Goal: Check status: Check status

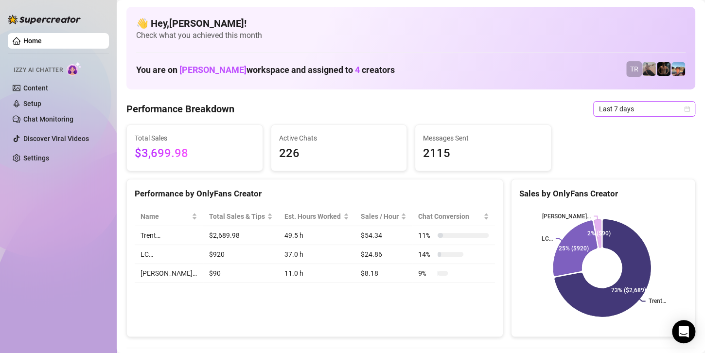
click at [625, 107] on span "Last 7 days" at bounding box center [644, 109] width 90 height 15
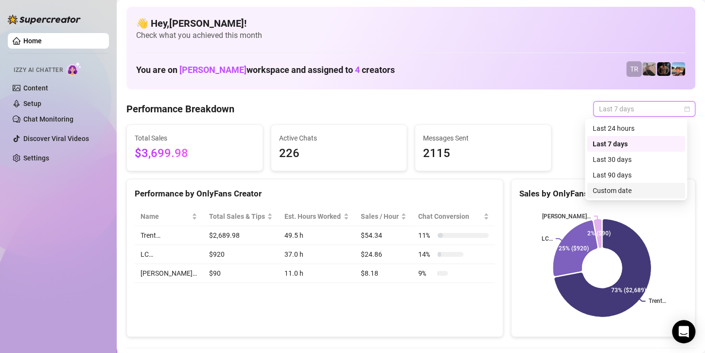
click at [621, 187] on div "Custom date" at bounding box center [636, 190] width 87 height 11
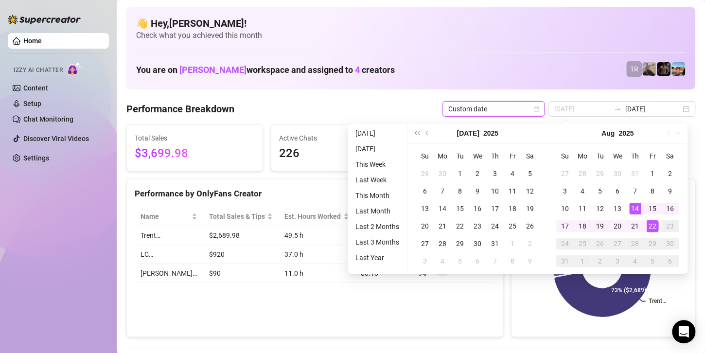
type input "[DATE]"
click at [651, 227] on div "22" at bounding box center [653, 226] width 12 height 12
click at [651, 227] on rect at bounding box center [601, 268] width 165 height 122
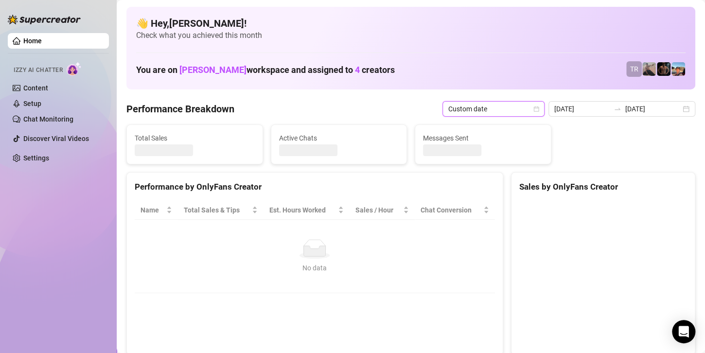
type input "[DATE]"
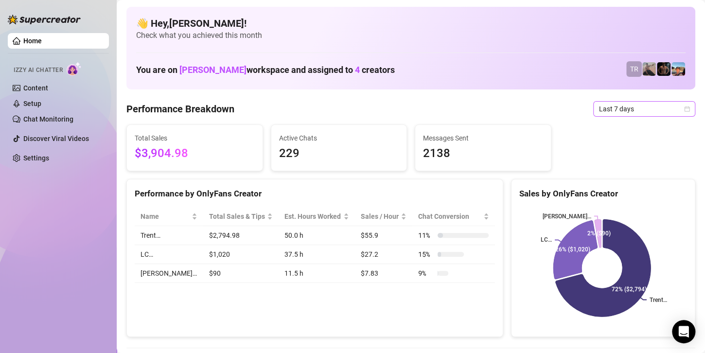
click at [610, 108] on span "Last 7 days" at bounding box center [644, 109] width 90 height 15
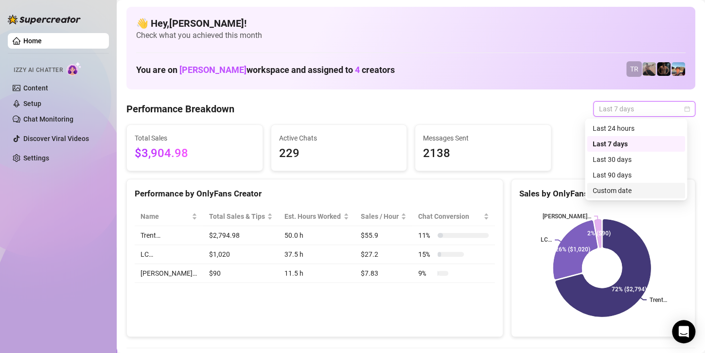
click at [605, 196] on div "Custom date" at bounding box center [636, 191] width 98 height 16
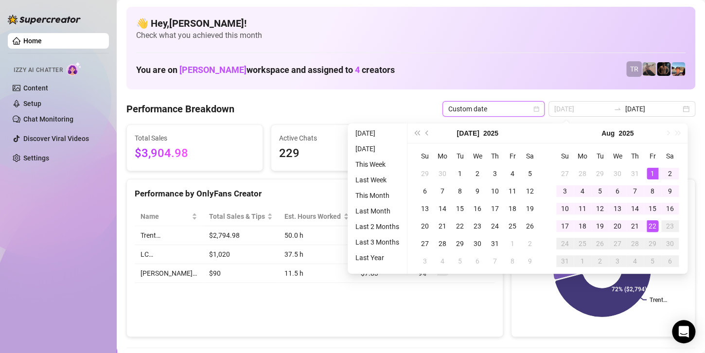
type input "2025-08-01"
click at [652, 174] on div "1" at bounding box center [653, 174] width 12 height 12
type input "[DATE]"
click at [655, 230] on div "22" at bounding box center [653, 226] width 12 height 12
click at [655, 230] on rect at bounding box center [601, 268] width 165 height 122
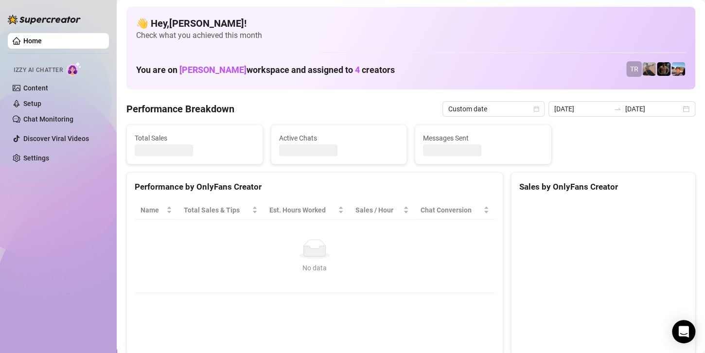
type input "2025-08-01"
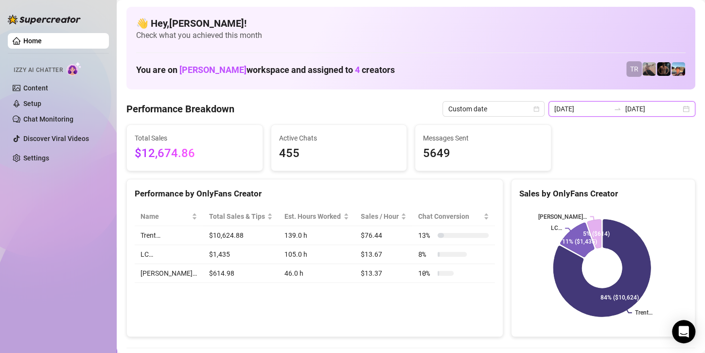
click at [667, 107] on input "[DATE]" at bounding box center [652, 109] width 55 height 11
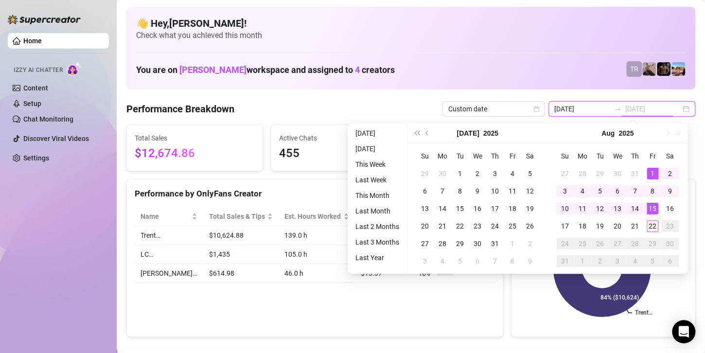
type input "[DATE]"
click at [652, 223] on div "22" at bounding box center [653, 226] width 12 height 12
click at [652, 223] on rect at bounding box center [601, 268] width 165 height 122
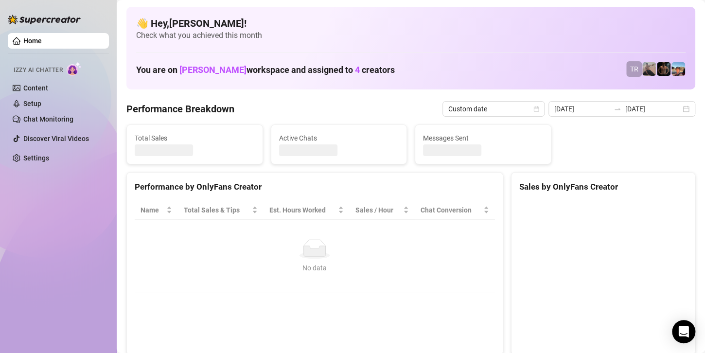
type input "[DATE]"
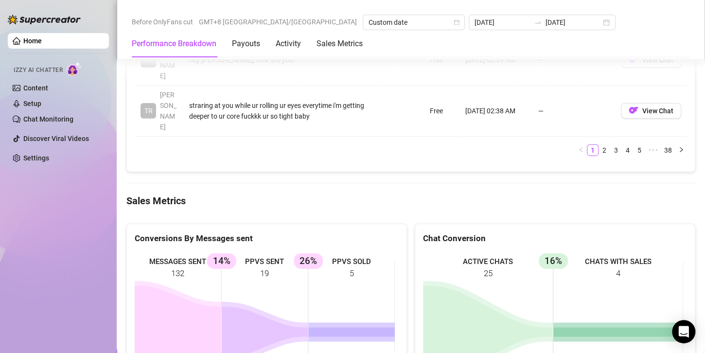
scroll to position [1191, 0]
